Goal: Find specific page/section: Find specific page/section

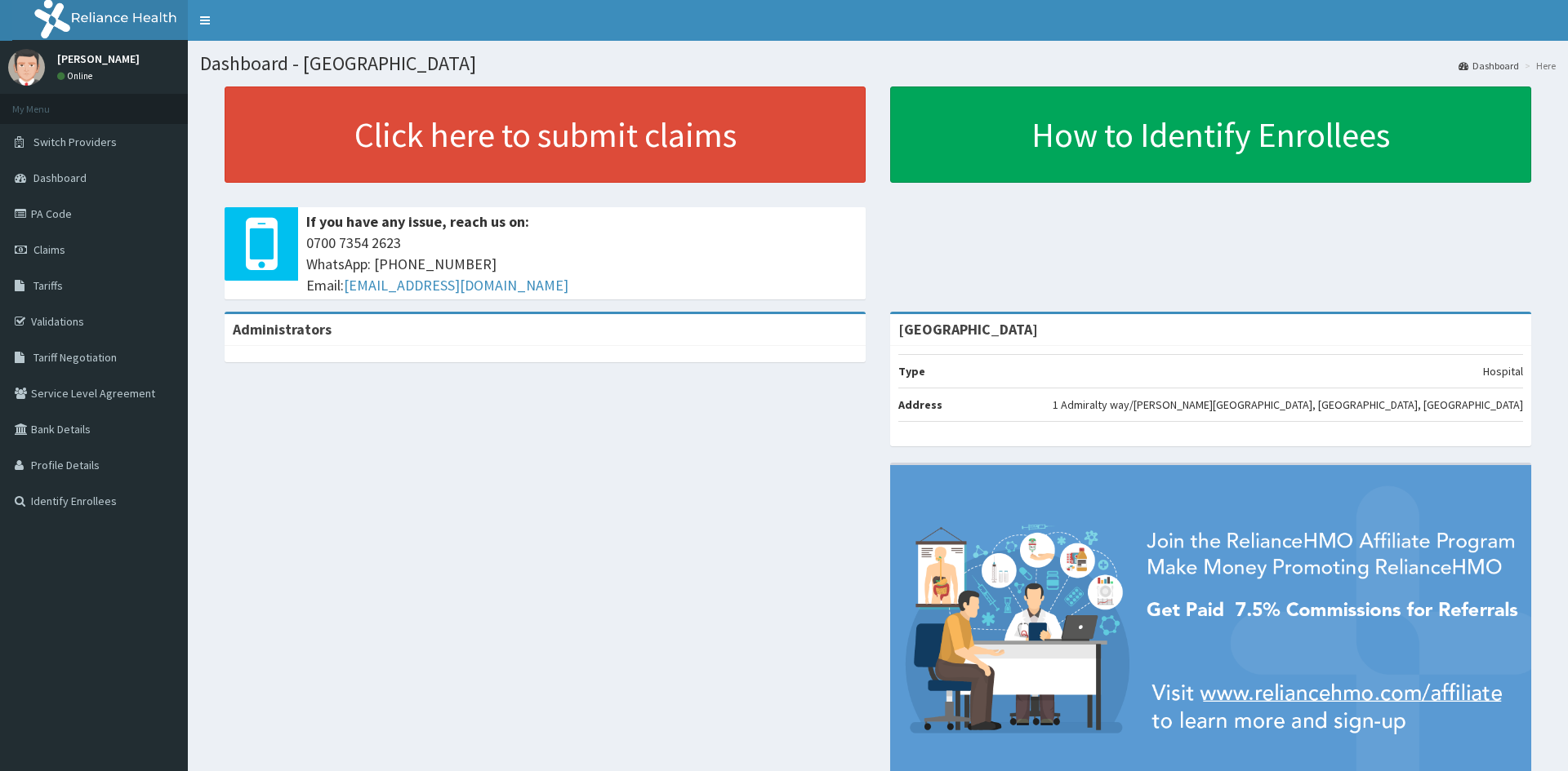
click at [71, 216] on link "PA Code" at bounding box center [93, 213] width 188 height 36
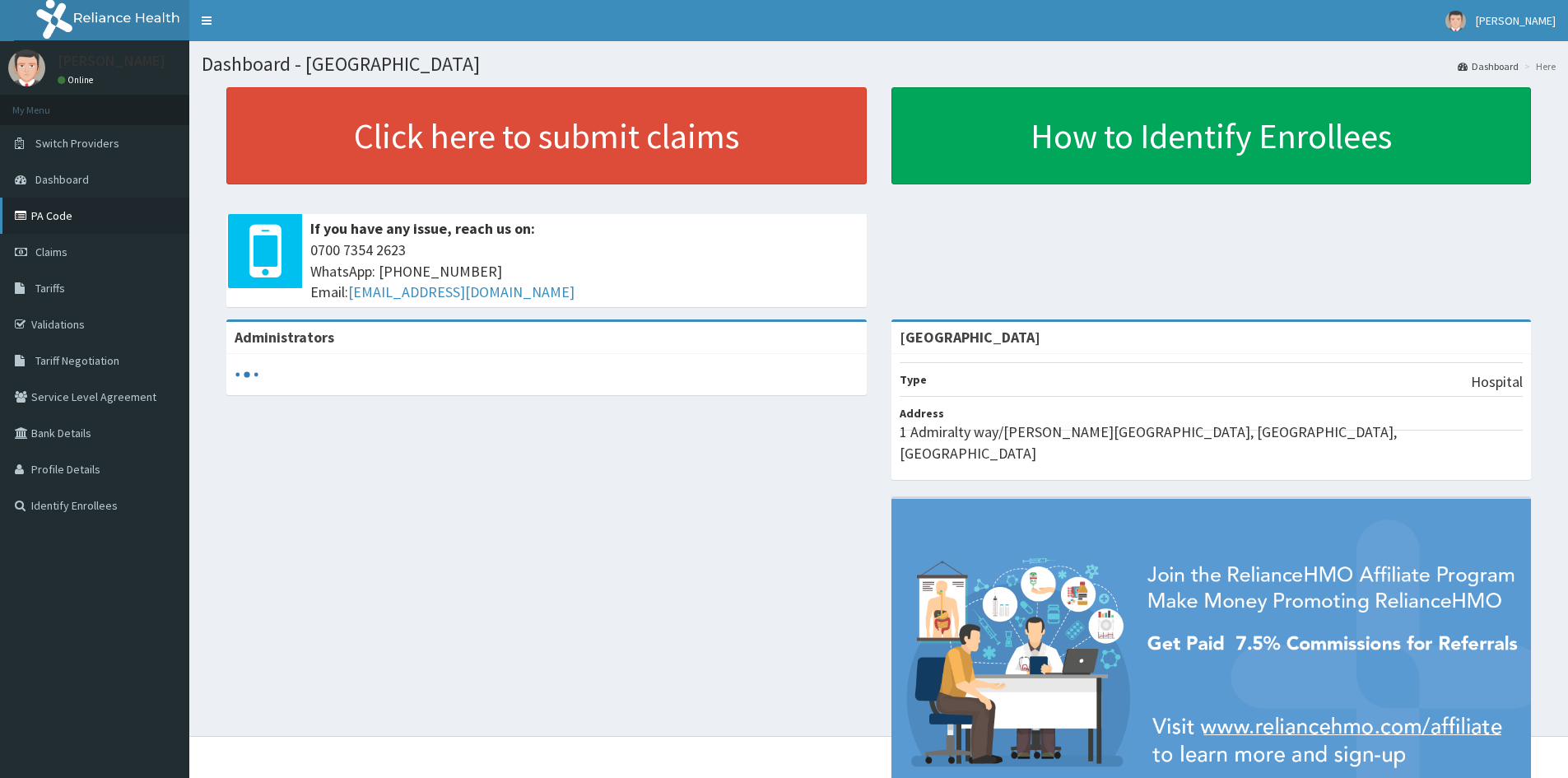
click at [60, 212] on link "PA Code" at bounding box center [94, 215] width 189 height 36
